Goal: Task Accomplishment & Management: Complete application form

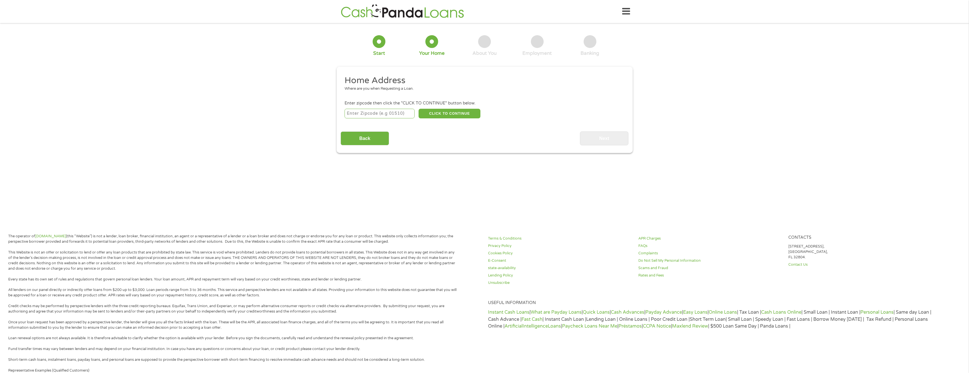
click at [377, 115] on input "number" at bounding box center [380, 114] width 70 height 10
type input "85085"
click at [453, 113] on button "CLICK TO CONTINUE" at bounding box center [450, 114] width 62 height 10
type input "85085"
type input "Phoenix"
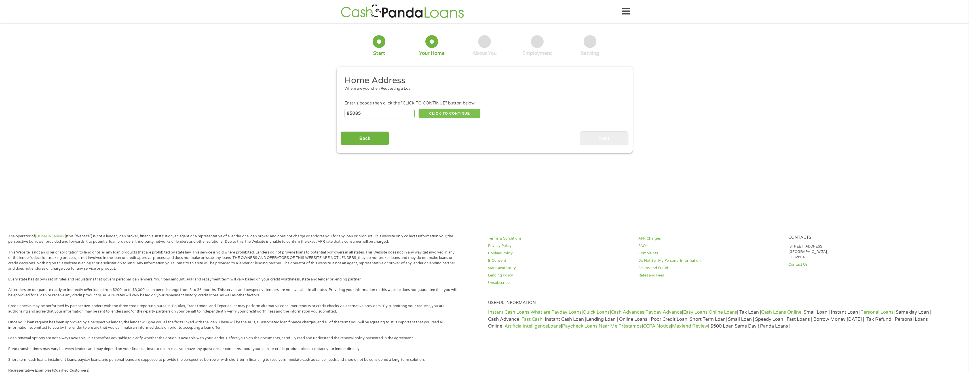
select select "[US_STATE]"
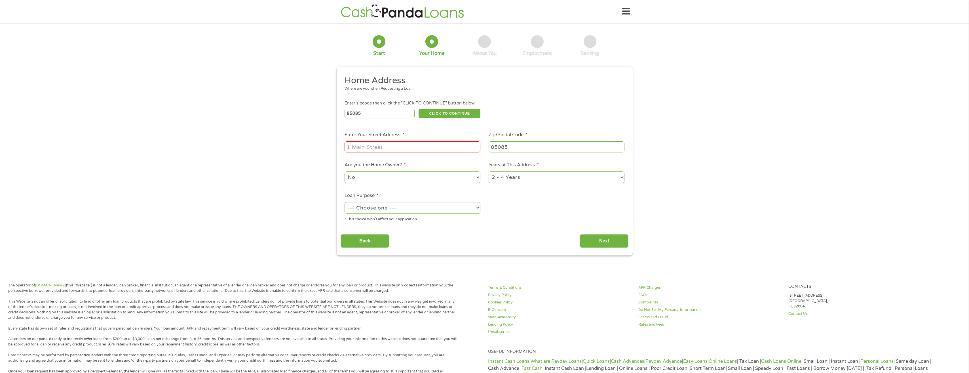
click at [389, 151] on input "Enter Your Street Address *" at bounding box center [413, 146] width 136 height 11
type input "[STREET_ADDRESS]"
click at [403, 175] on select "No Yes" at bounding box center [413, 177] width 136 height 12
click at [345, 171] on select "No Yes" at bounding box center [413, 177] width 136 height 12
click at [507, 178] on select "1 Year or less 1 - 2 Years 2 - 4 Years Over 4 Years" at bounding box center [557, 177] width 136 height 12
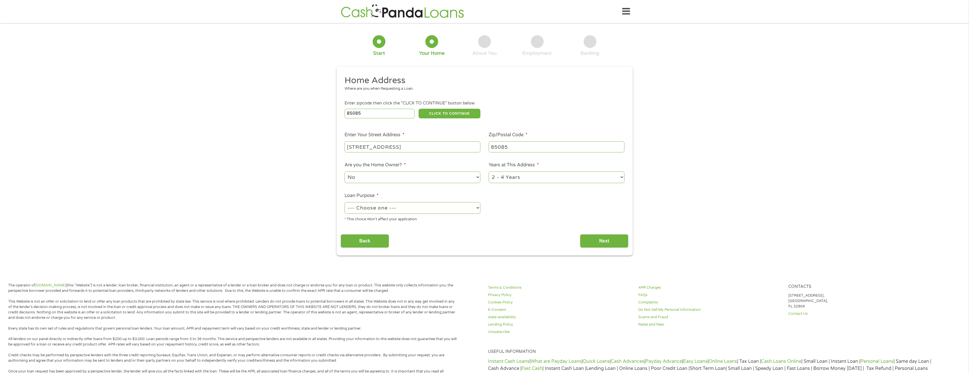
select select "12months"
click at [489, 171] on select "1 Year or less 1 - 2 Years 2 - 4 Years Over 4 Years" at bounding box center [557, 177] width 136 height 12
click at [384, 210] on select "--- Choose one --- Pay Bills Debt Consolidation Home Improvement Major Purchase…" at bounding box center [413, 208] width 136 height 12
select select "paybills"
click at [345, 202] on select "--- Choose one --- Pay Bills Debt Consolidation Home Improvement Major Purchase…" at bounding box center [413, 208] width 136 height 12
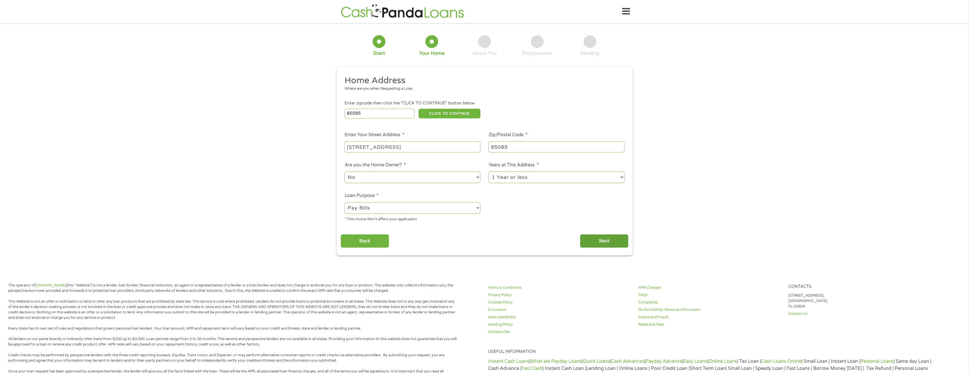
click at [597, 238] on input "Next" at bounding box center [604, 241] width 48 height 14
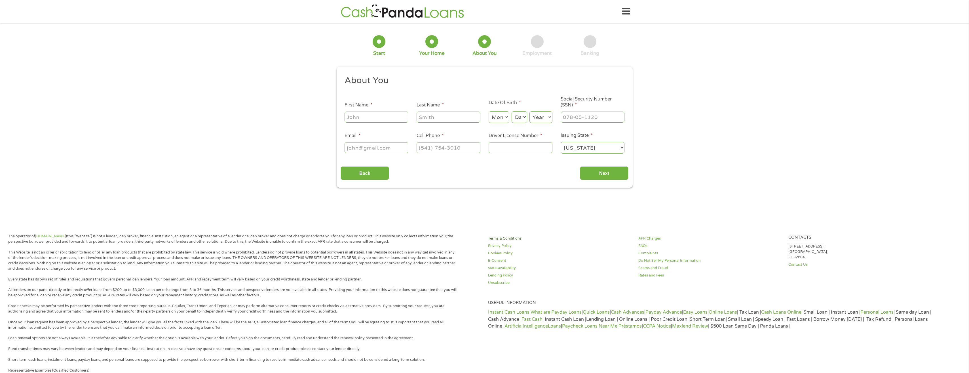
scroll to position [2, 2]
click at [381, 118] on input "First Name *" at bounding box center [377, 116] width 64 height 11
type input "Shera"
type input "[PERSON_NAME]"
select select "9"
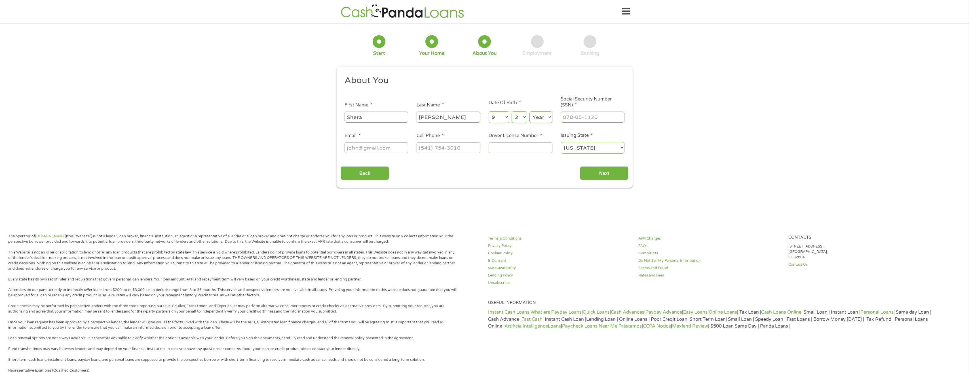
select select "26"
select select "1986"
type input "600-04-2648"
type input "[EMAIL_ADDRESS][DOMAIN_NAME]"
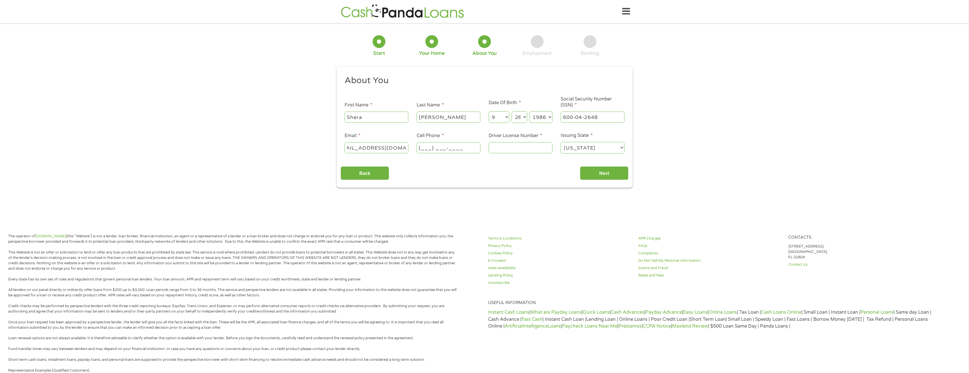
scroll to position [0, 0]
type input "[PHONE_NUMBER]"
type input "d02298774"
click at [592, 172] on input "Next" at bounding box center [604, 173] width 48 height 14
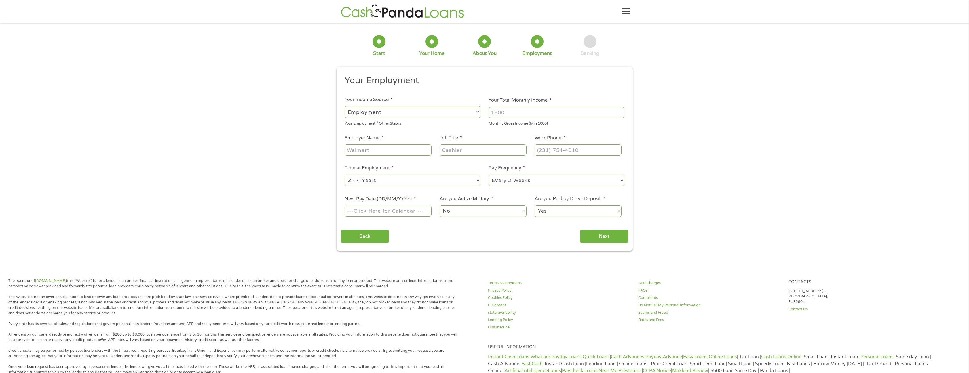
click at [534, 114] on input "Your Total Monthly Income *" at bounding box center [557, 112] width 136 height 11
drag, startPoint x: 534, startPoint y: 114, endPoint x: 450, endPoint y: 112, distance: 84.2
click at [450, 112] on ul "Your Employment Your Income Source * --- Choose one --- Employment [DEMOGRAPHIC…" at bounding box center [485, 148] width 288 height 147
type input "4500"
click at [374, 154] on input "Employer Name *" at bounding box center [388, 149] width 87 height 11
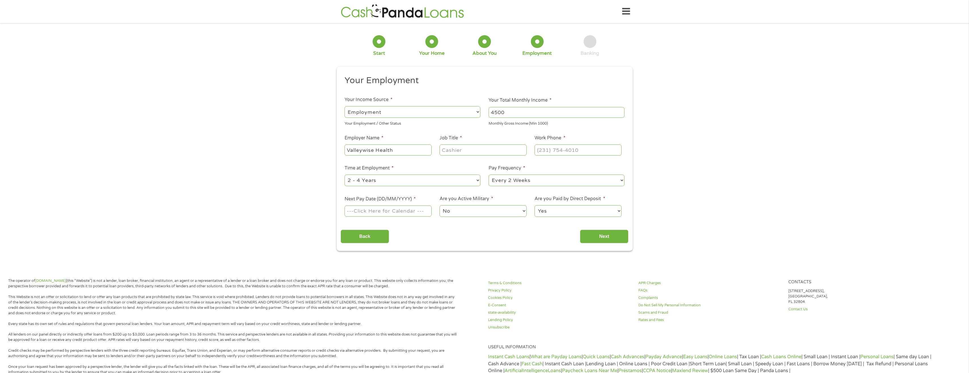
type input "Valleywise Health"
type input "Pharmacy Technican"
type input "(___) ___-____"
type input "Pharmacy Technician"
click at [556, 153] on input "(___) ___-____" at bounding box center [578, 149] width 87 height 11
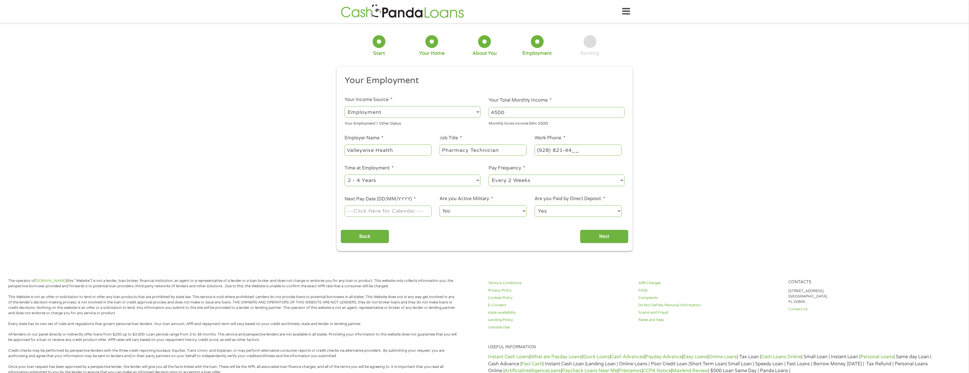
type input "(928) 821-441_"
click at [378, 176] on select "--- Choose one --- 1 Year or less 1 - 2 Years 2 - 4 Years Over 4 Years" at bounding box center [413, 180] width 136 height 12
select select "12months"
click at [345, 174] on select "--- Choose one --- 1 Year or less 1 - 2 Years 2 - 4 Years Over 4 Years" at bounding box center [413, 180] width 136 height 12
click at [514, 182] on select "--- Choose one --- Every 2 Weeks Every Week Monthly Semi-Monthly" at bounding box center [557, 180] width 136 height 12
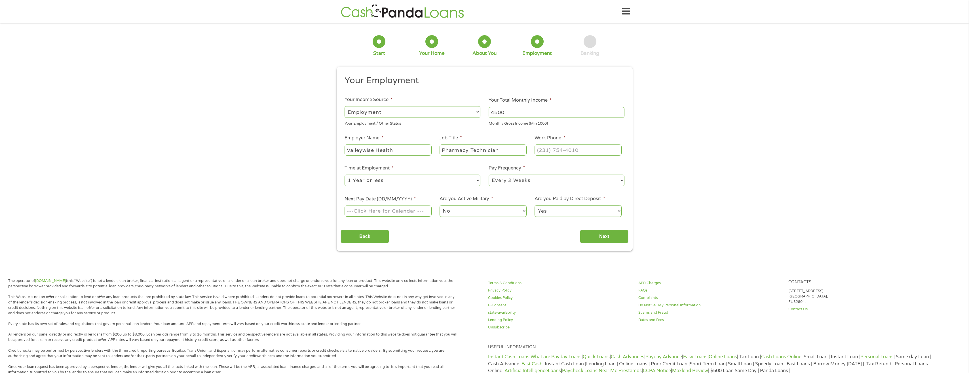
click at [489, 174] on select "--- Choose one --- Every 2 Weeks Every Week Monthly Semi-Monthly" at bounding box center [557, 180] width 136 height 12
click at [395, 206] on input "Next Pay Date (DD/MM/YYYY) *" at bounding box center [388, 210] width 87 height 11
type input "[DATE]"
click at [466, 212] on select "No Yes" at bounding box center [483, 211] width 87 height 12
click at [467, 212] on select "No Yes" at bounding box center [483, 211] width 87 height 12
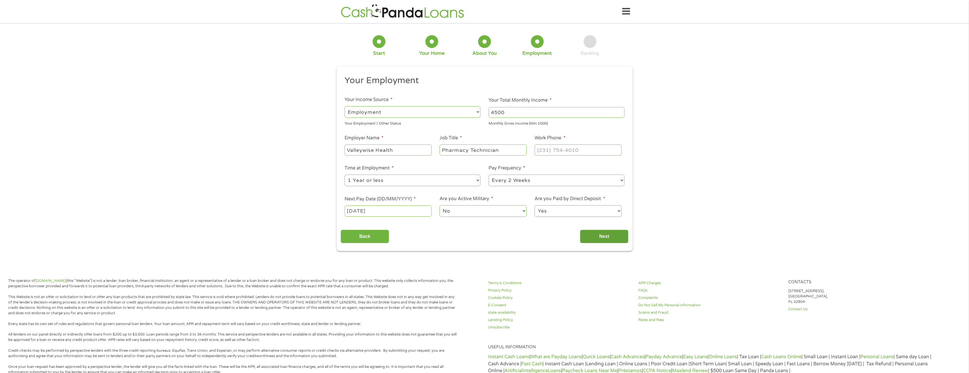
click at [601, 234] on input "Next" at bounding box center [604, 236] width 48 height 14
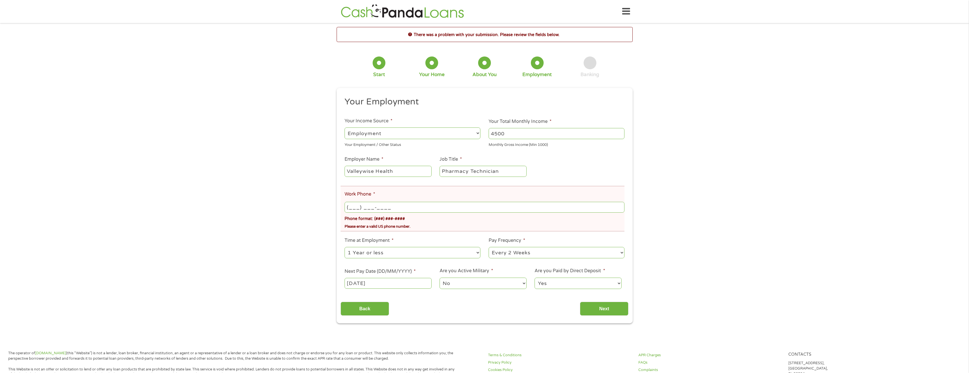
click at [379, 207] on input "(___) ___-____" at bounding box center [485, 207] width 280 height 11
type input "[PHONE_NUMBER]"
click at [600, 312] on input "Next" at bounding box center [604, 308] width 48 height 14
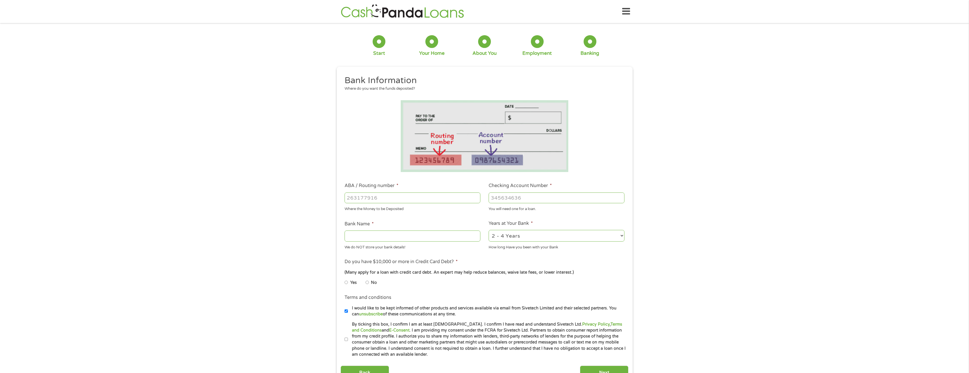
click at [404, 198] on input "ABA / Routing number *" at bounding box center [413, 197] width 136 height 11
type input "031176110"
type input "CAPITAL ONE NA"
type input "031176110"
type input "36284731813"
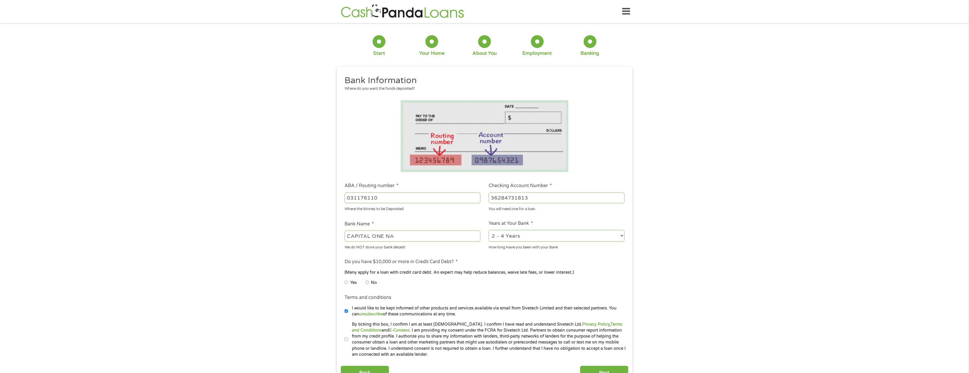
click at [535, 236] on select "2 - 4 Years 6 - 12 Months 1 - 2 Years Over 4 Years" at bounding box center [557, 236] width 136 height 12
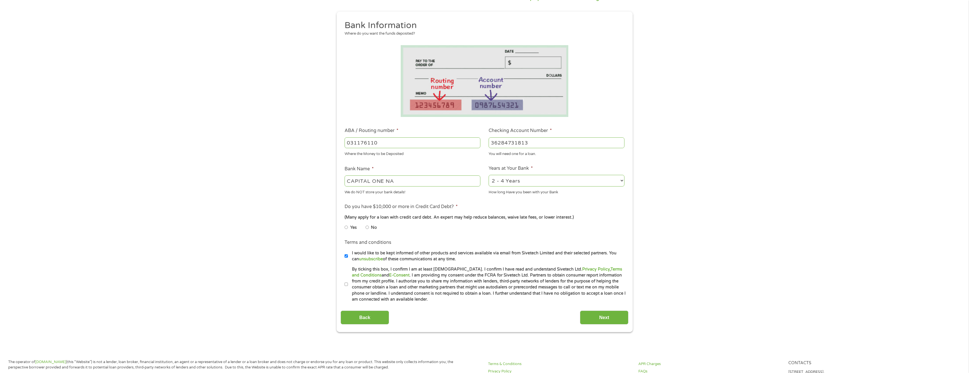
scroll to position [57, 0]
click at [368, 225] on input "No" at bounding box center [367, 225] width 3 height 9
radio input "true"
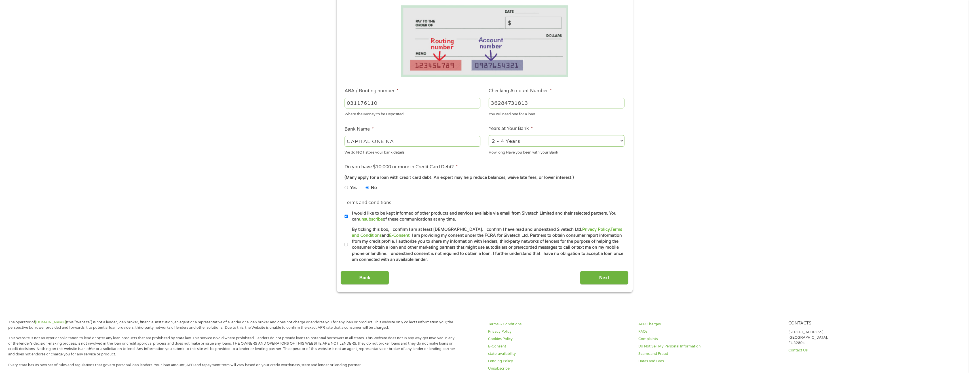
scroll to position [113, 0]
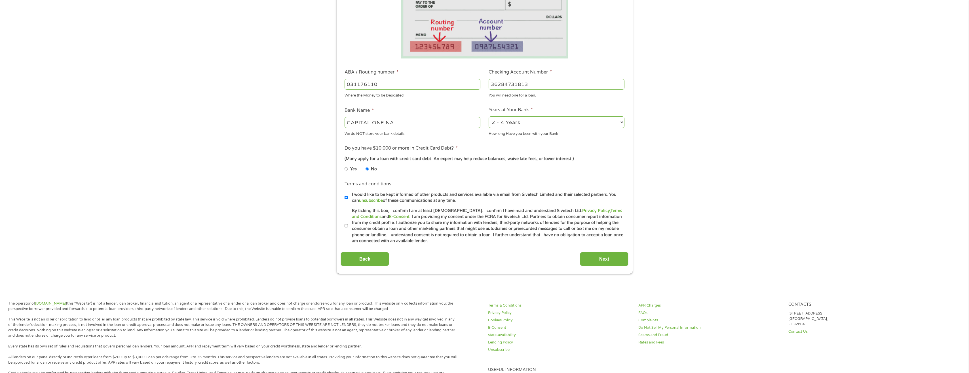
drag, startPoint x: 346, startPoint y: 225, endPoint x: 429, endPoint y: 227, distance: 83.4
click at [346, 225] on input "By ticking this box, I confirm I am at least [DEMOGRAPHIC_DATA]. I confirm I ha…" at bounding box center [346, 225] width 3 height 9
checkbox input "true"
click at [594, 258] on input "Next" at bounding box center [604, 259] width 48 height 14
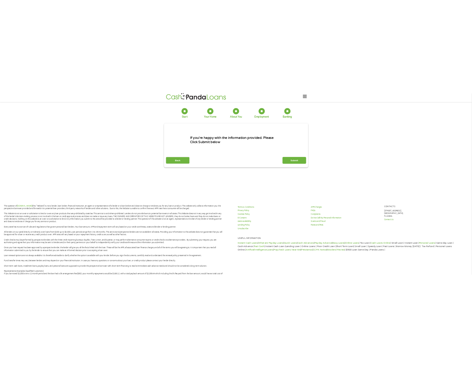
scroll to position [0, 0]
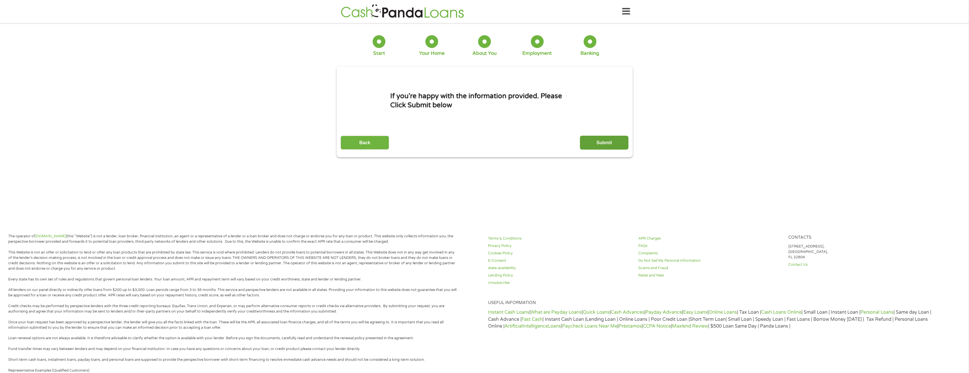
click at [614, 143] on input "Submit" at bounding box center [604, 143] width 48 height 14
